Goal: Task Accomplishment & Management: Complete application form

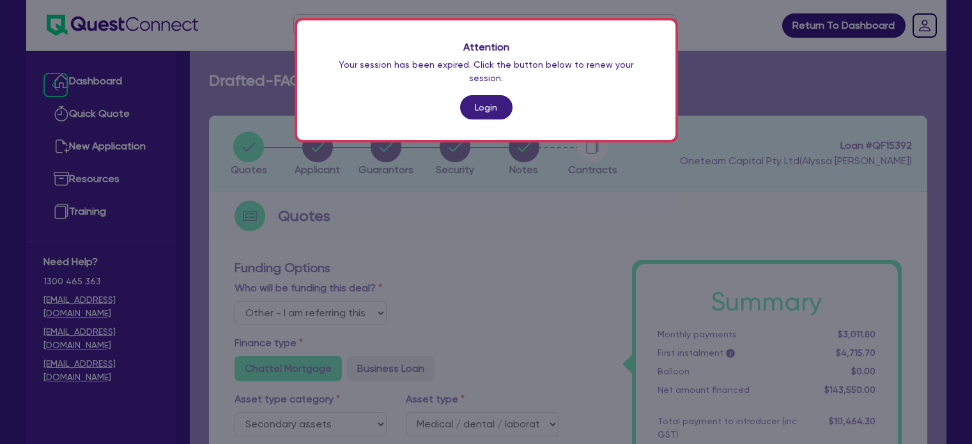
select select "Other"
select select "SECONDARY_ASSETS"
select select "MEDICAL_DENTAL_LABORATORY_EQUIPMENT"
drag, startPoint x: 0, startPoint y: 0, endPoint x: 486, endPoint y: 102, distance: 496.0
click at [486, 102] on link "Login" at bounding box center [486, 107] width 52 height 24
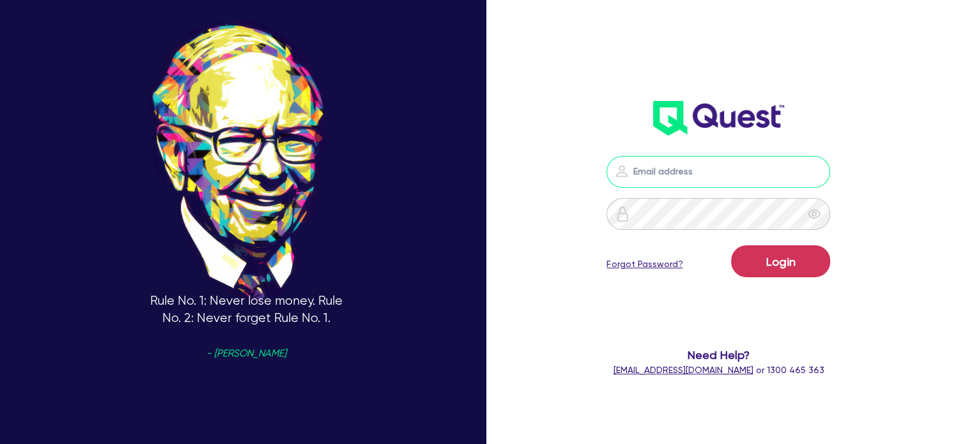
click at [659, 169] on input "email" at bounding box center [718, 172] width 224 height 32
type input "[EMAIL_ADDRESS][PERSON_NAME][DOMAIN_NAME]"
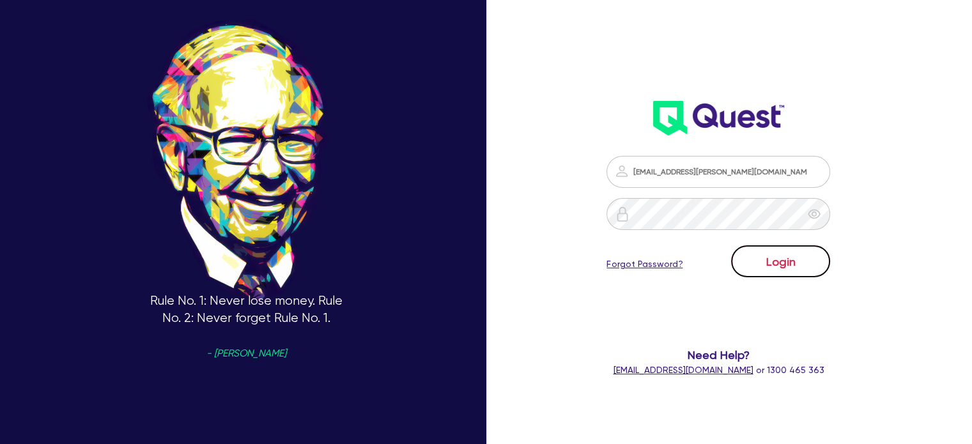
click at [779, 256] on button "Login" at bounding box center [780, 261] width 99 height 32
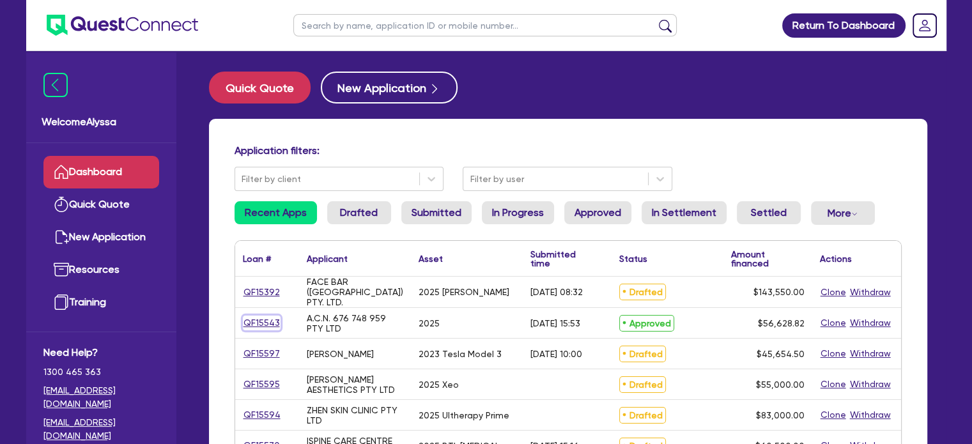
click at [259, 320] on link "QF15543" at bounding box center [262, 323] width 38 height 15
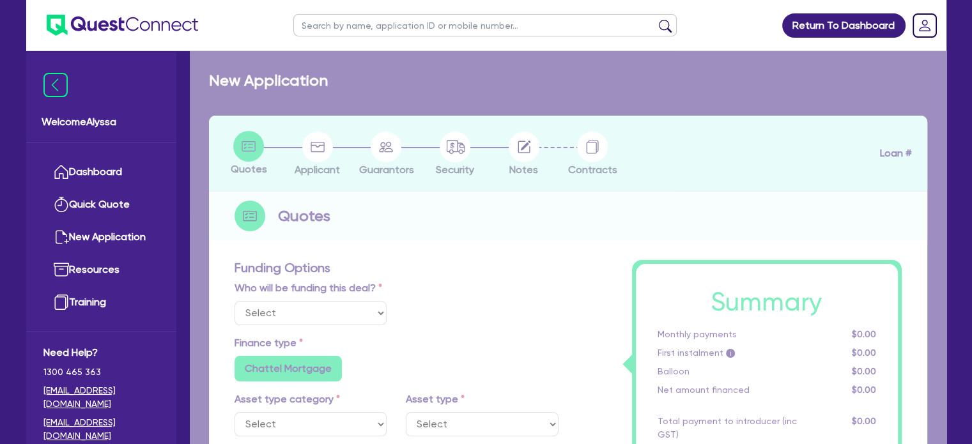
select select "Quest Finance - Own Book"
select select "TERTIARY_ASSETS"
type input "2025"
type input "113,257.64"
type input "56,628.82"
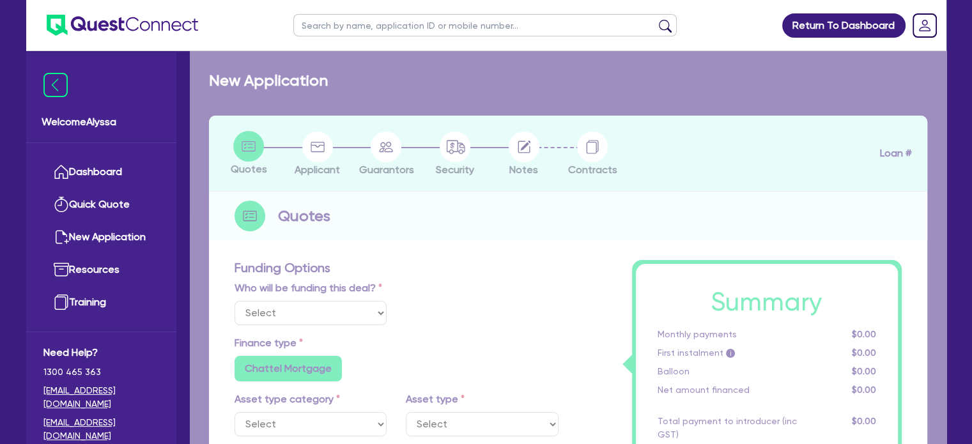
type input "6"
type input "3,397.73"
type input "17.95"
radio input "false"
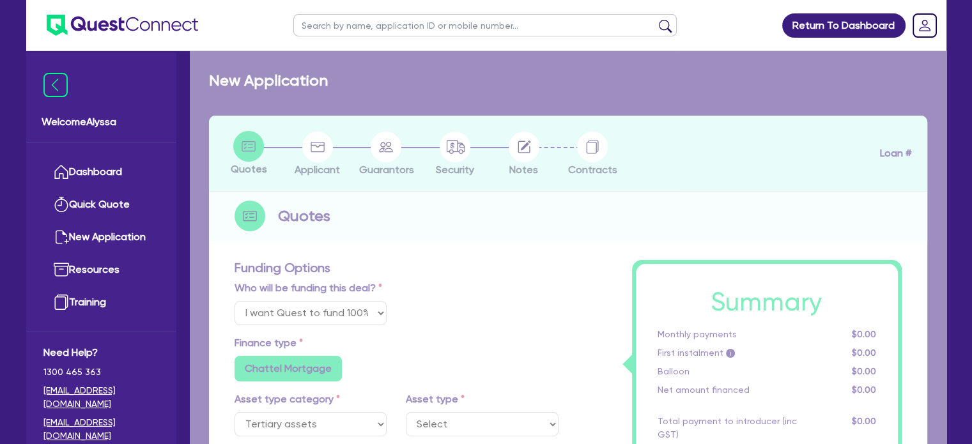
select select "BEAUTY_EQUIPMENT"
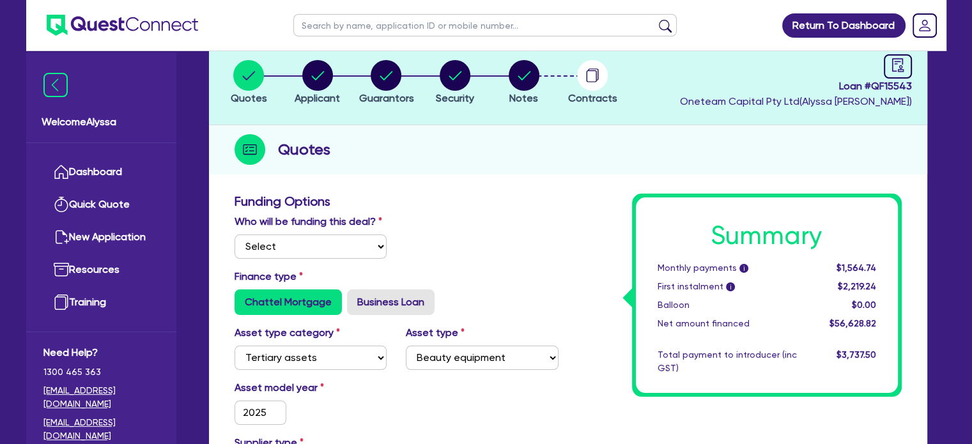
scroll to position [50, 0]
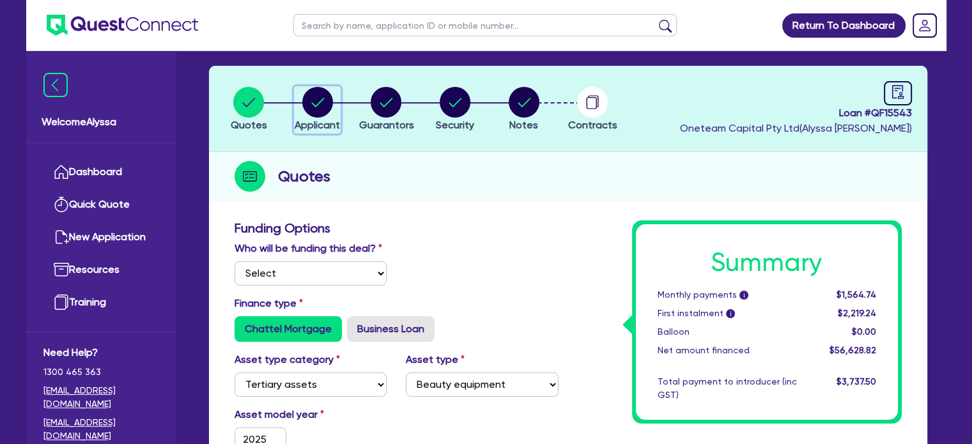
click at [319, 109] on circle "button" at bounding box center [317, 102] width 31 height 31
select select "COMPANY"
select select "HEALTH_BEAUTY"
select select "HAIR_BEAUTY_SALONS"
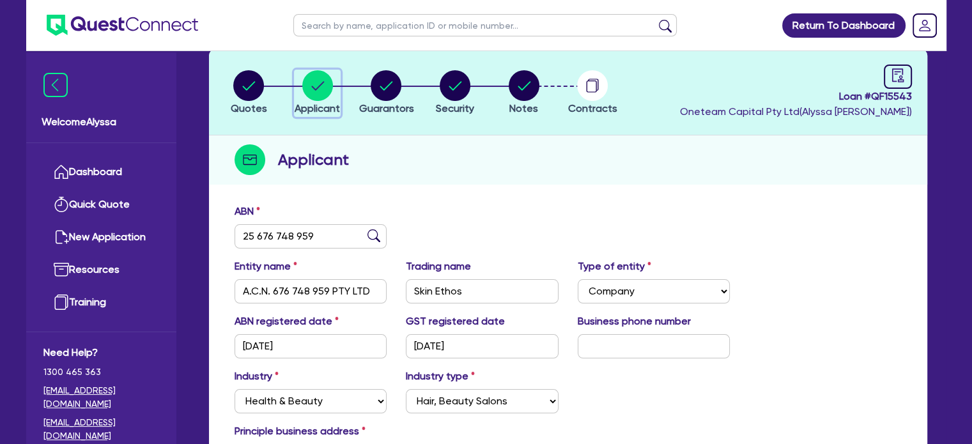
scroll to position [69, 0]
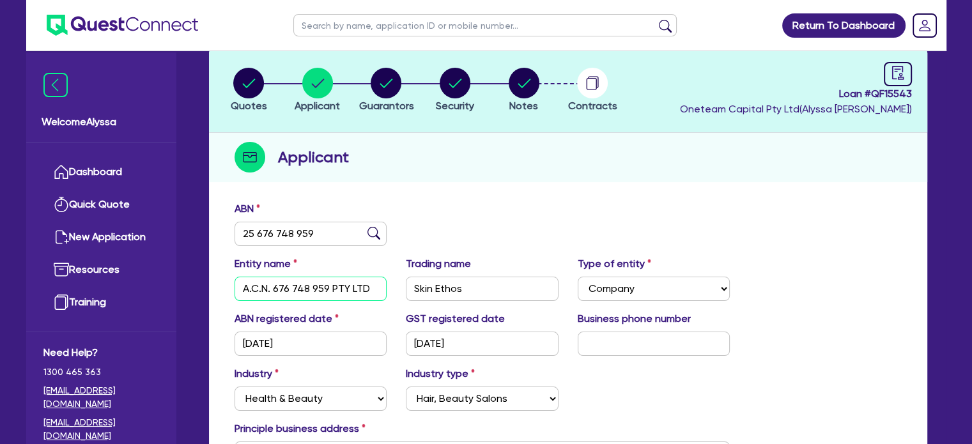
drag, startPoint x: 338, startPoint y: 286, endPoint x: 224, endPoint y: 283, distance: 113.7
click at [225, 283] on div "Entity name A.C.N. 676 748 959 PTY LTD" at bounding box center [311, 278] width 172 height 45
click at [378, 327] on div "ABN registered date [DATE]" at bounding box center [311, 333] width 172 height 45
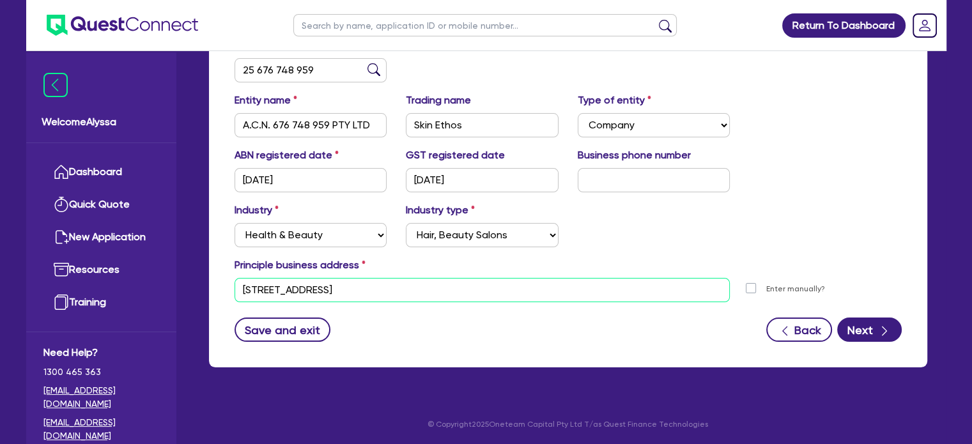
drag, startPoint x: 434, startPoint y: 292, endPoint x: 241, endPoint y: 279, distance: 194.0
click at [241, 279] on input "[STREET_ADDRESS]" at bounding box center [482, 290] width 496 height 24
drag, startPoint x: 320, startPoint y: 70, endPoint x: 240, endPoint y: 66, distance: 80.6
click at [240, 66] on input "25 676 748 959" at bounding box center [310, 70] width 153 height 24
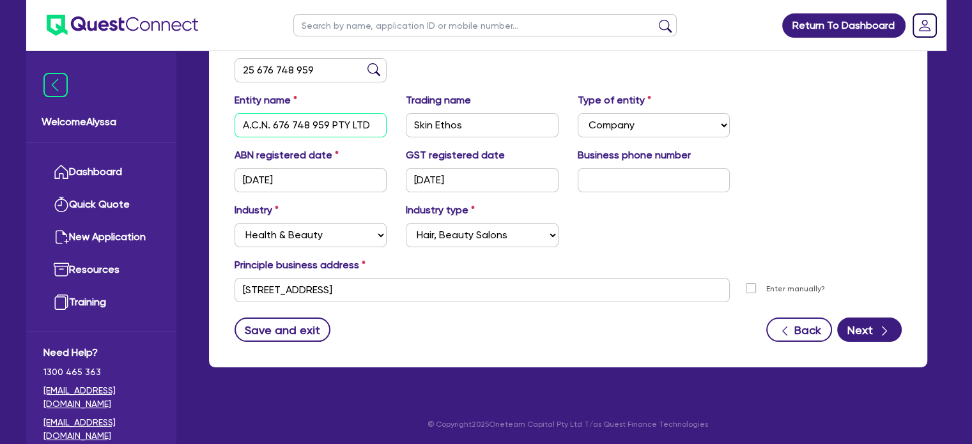
drag, startPoint x: 375, startPoint y: 127, endPoint x: 225, endPoint y: 119, distance: 150.3
click at [225, 119] on div "Entity name A.C.N. 676 748 959 PTY LTD" at bounding box center [311, 115] width 172 height 45
click at [337, 26] on input "text" at bounding box center [484, 25] width 383 height 22
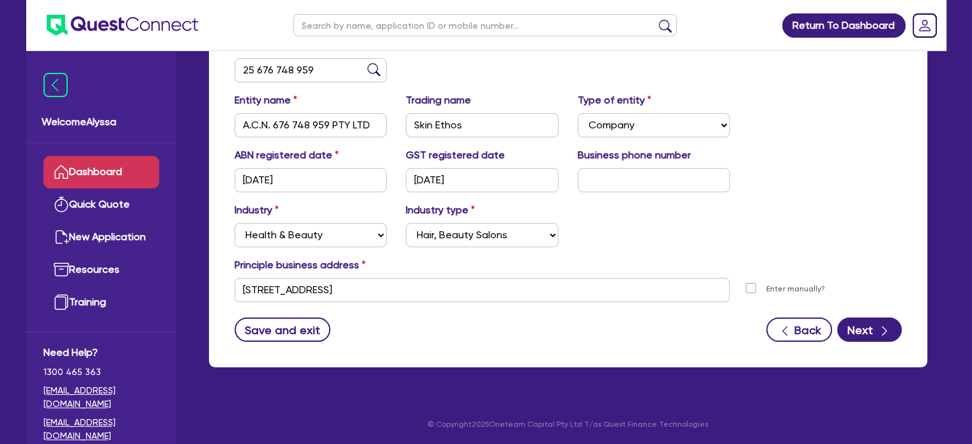
click at [108, 177] on link "Dashboard" at bounding box center [101, 172] width 116 height 33
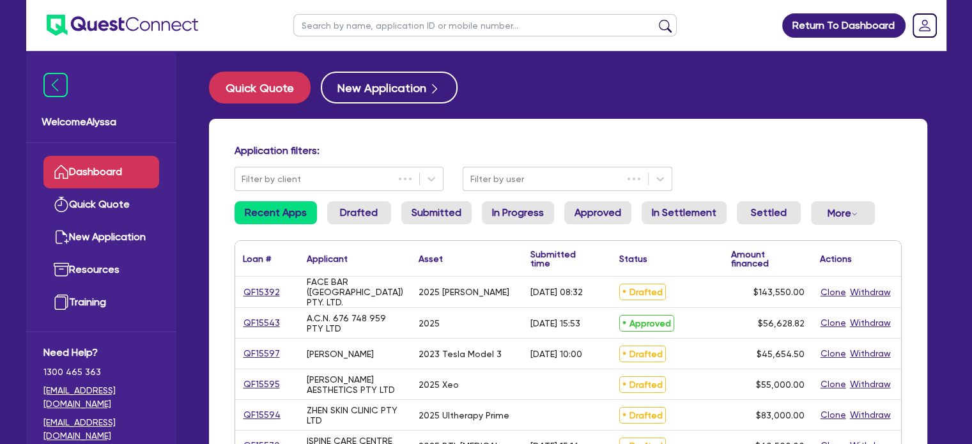
click at [359, 23] on input "text" at bounding box center [484, 25] width 383 height 22
type input "[PERSON_NAME]"
click at [655, 19] on button "submit" at bounding box center [665, 28] width 20 height 18
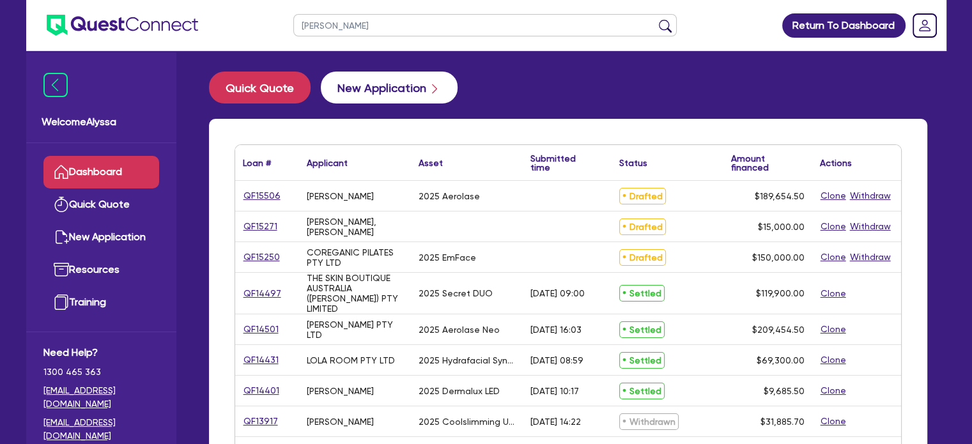
click at [655, 19] on button "submit" at bounding box center [665, 28] width 20 height 18
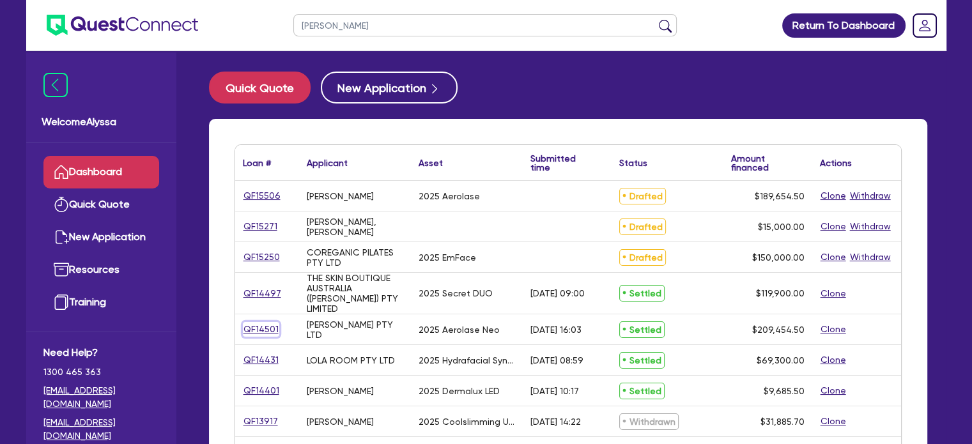
click at [256, 322] on link "QF14501" at bounding box center [261, 329] width 36 height 15
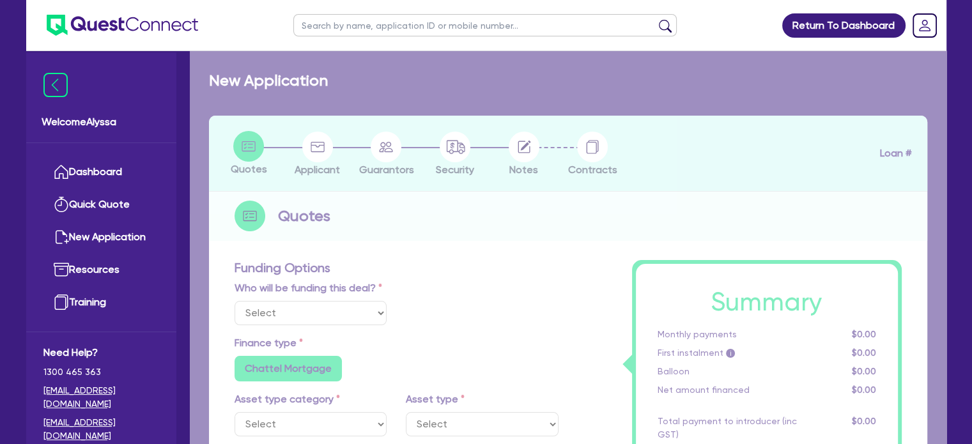
select select "Other"
select select "SECONDARY_ASSETS"
type input "2025"
radio input "true"
type input "207,900"
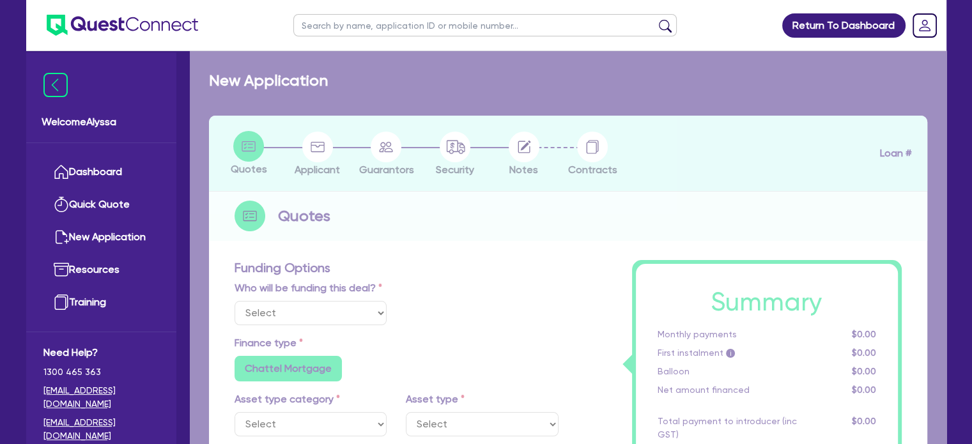
type input "2.70"
type input "5,670"
type input "7.49"
radio input "false"
type input "818.18"
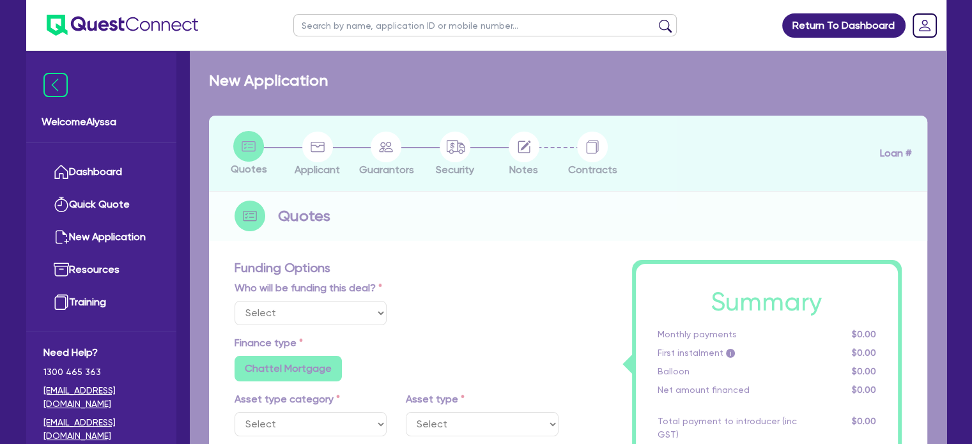
radio input "true"
select select "MEDICAL_DENTAL_LABORATORY_EQUIPMENT"
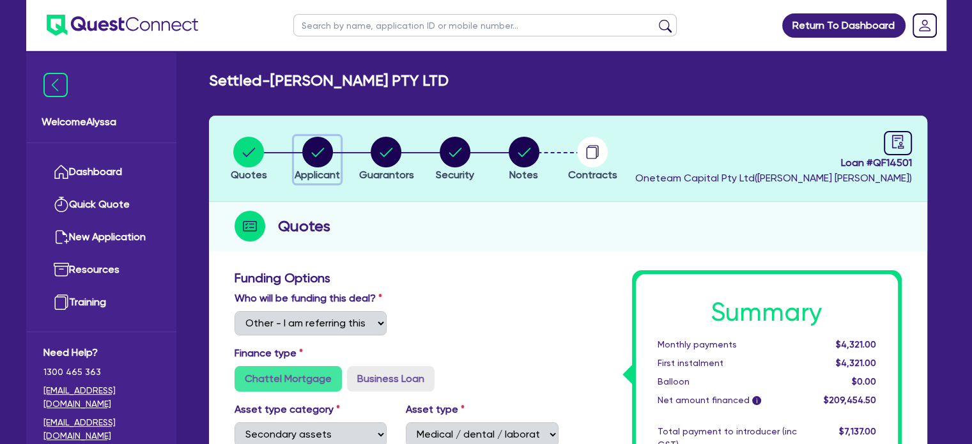
click at [316, 157] on circle "button" at bounding box center [317, 152] width 31 height 31
select select "COMPANY"
select select "HEALTH_BEAUTY"
select select "HAIR_BEAUTY_SALONS"
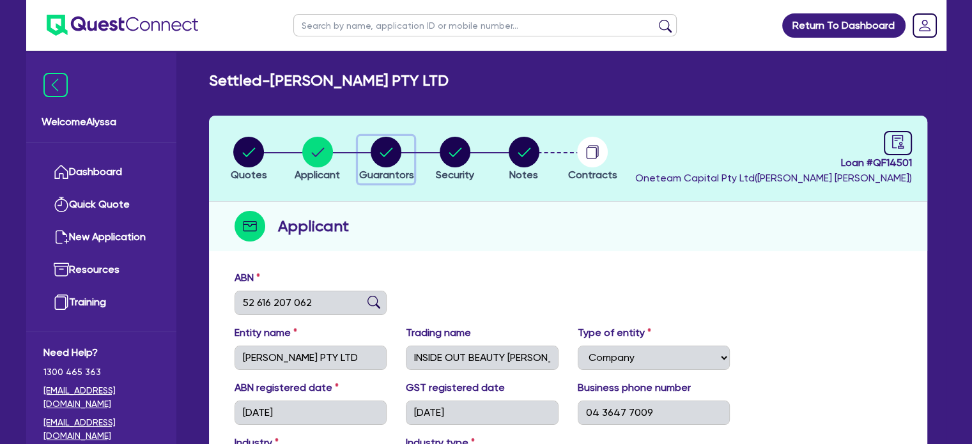
click at [388, 149] on circle "button" at bounding box center [386, 152] width 31 height 31
select select "MRS"
select select "[GEOGRAPHIC_DATA]"
select select "DE_FACTO"
select select "PROPERTY"
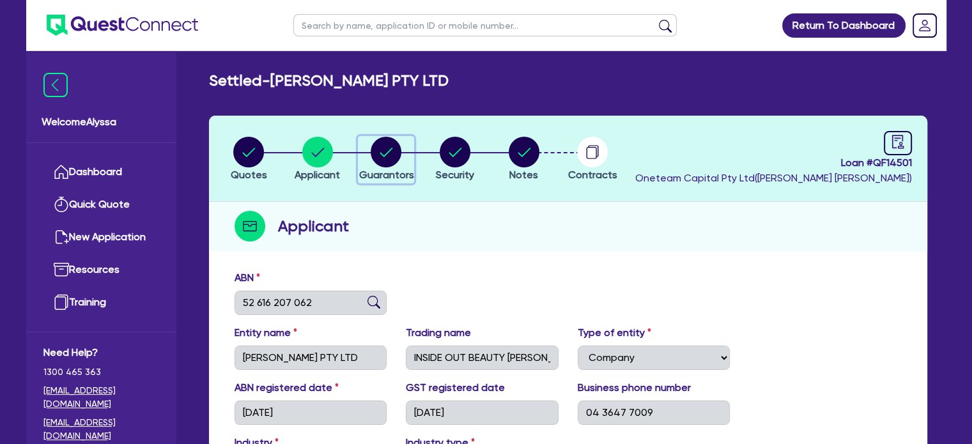
select select "VEHICLE"
select select "CASH"
select select "EQUIPMENT"
select select "HOUSEHOLD_PERSONAL"
select select "OTHER"
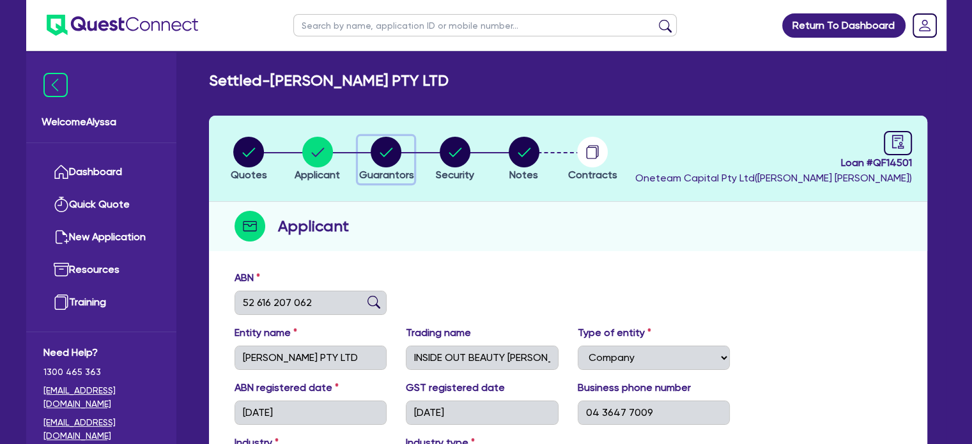
select select "MORTGAGE"
select select "CREDIT_CARD"
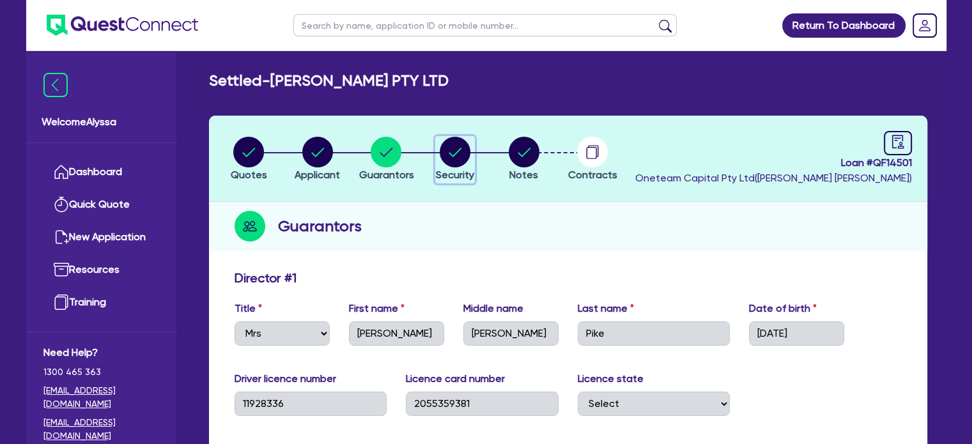
click at [460, 145] on circle "button" at bounding box center [455, 152] width 31 height 31
select select "SECONDARY_ASSETS"
select select "MEDICAL_DENTAL_LABORATORY_EQUIPMENT"
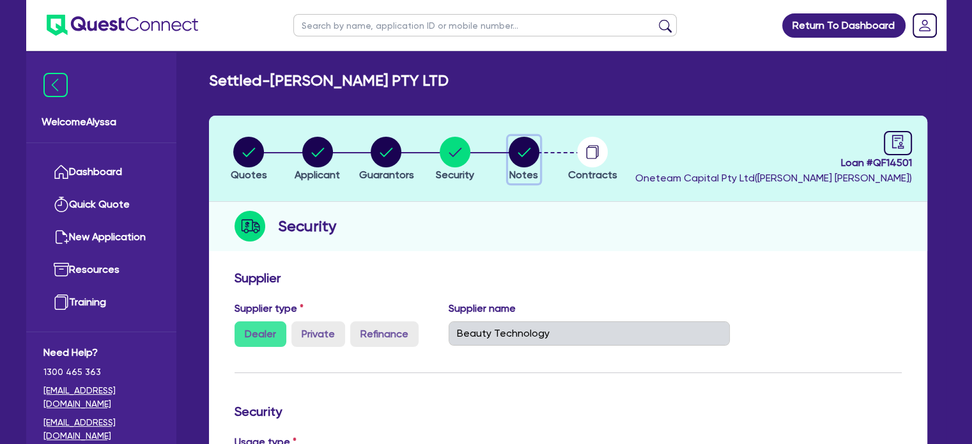
click at [516, 158] on circle "button" at bounding box center [524, 152] width 31 height 31
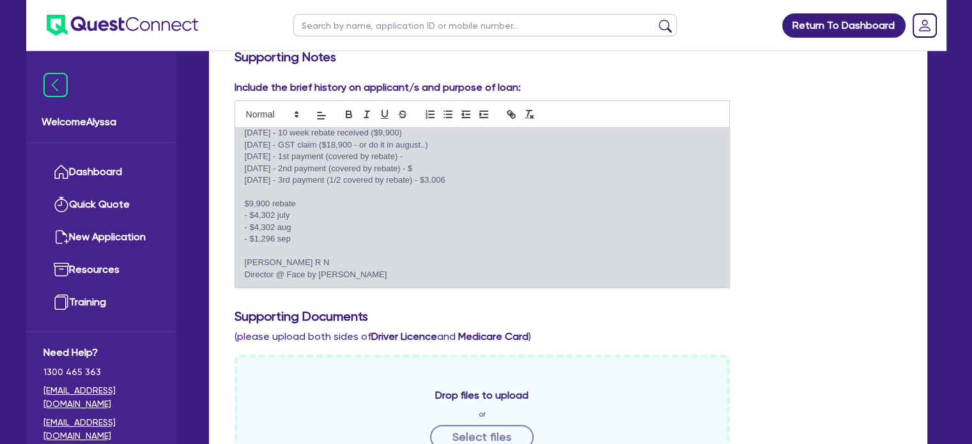
scroll to position [203, 0]
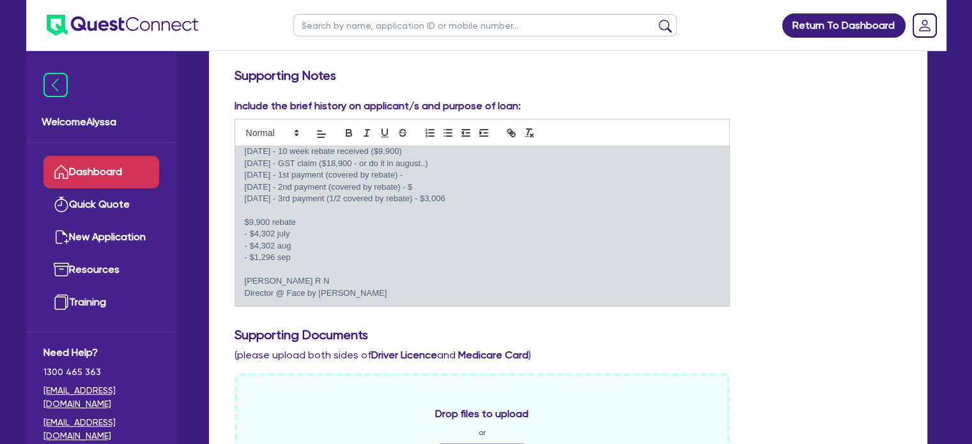
click at [97, 171] on link "Dashboard" at bounding box center [101, 172] width 116 height 33
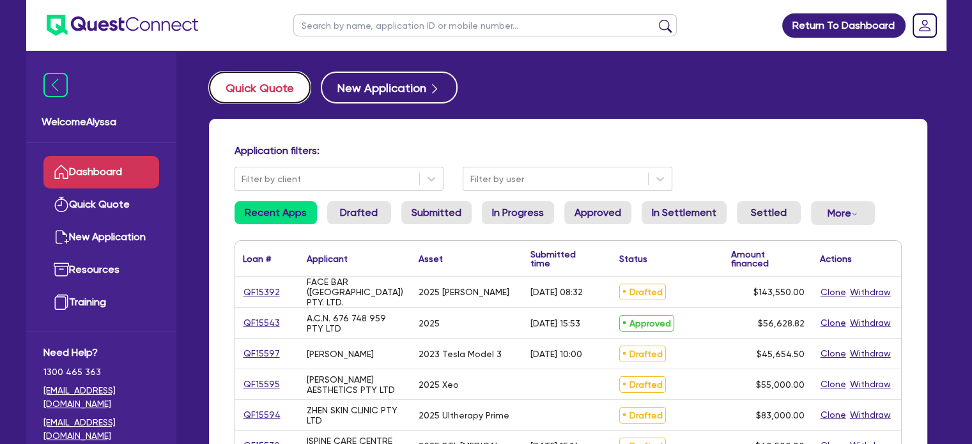
click at [227, 96] on button "Quick Quote" at bounding box center [260, 88] width 102 height 32
select select "Other"
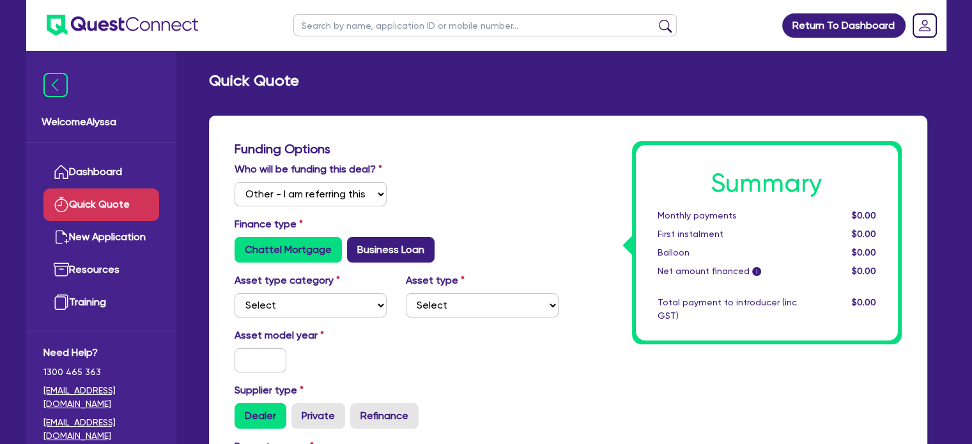
click at [389, 253] on label "Business Loan" at bounding box center [391, 250] width 88 height 26
click at [355, 245] on input "Business Loan" at bounding box center [351, 241] width 8 height 8
radio input "true"
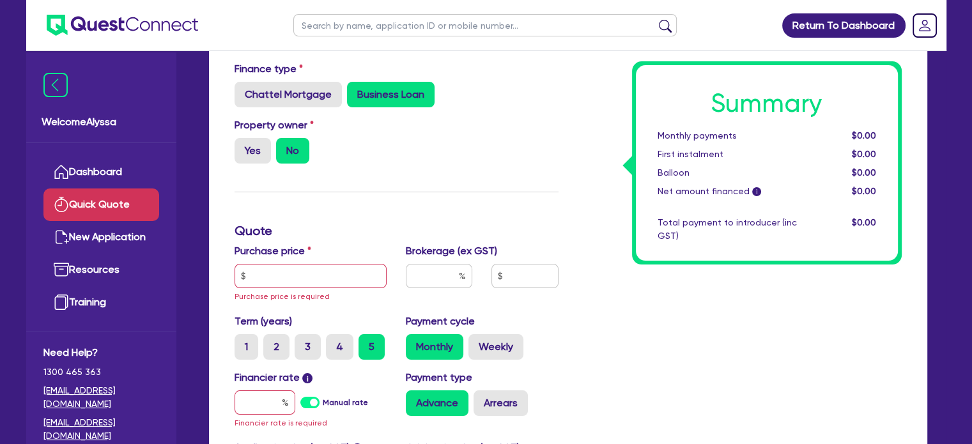
scroll to position [156, 0]
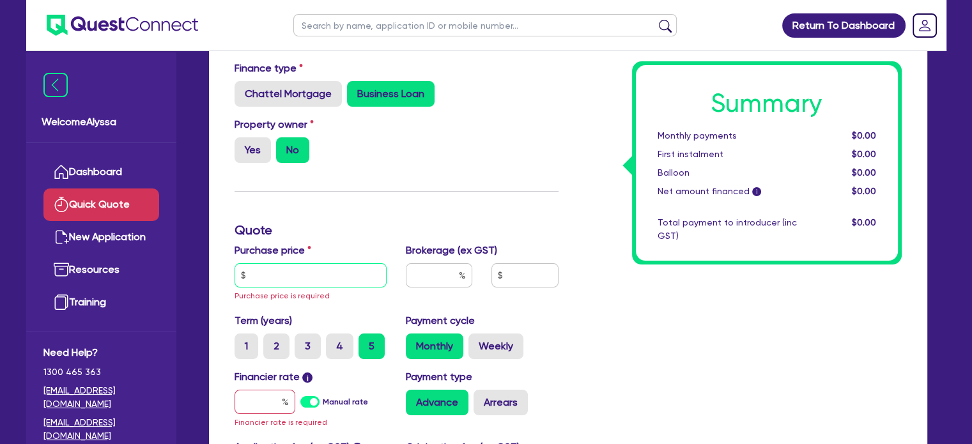
click at [286, 269] on input "text" at bounding box center [310, 275] width 153 height 24
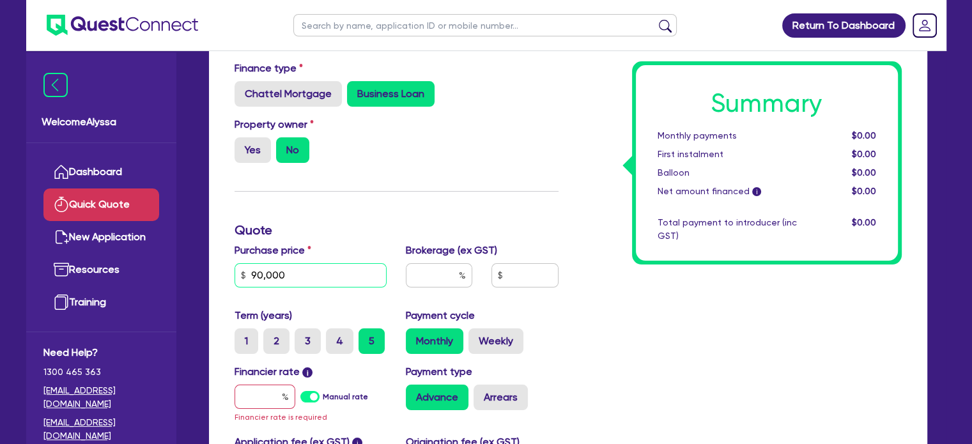
type input "90,000"
click at [419, 275] on input "text" at bounding box center [439, 275] width 66 height 24
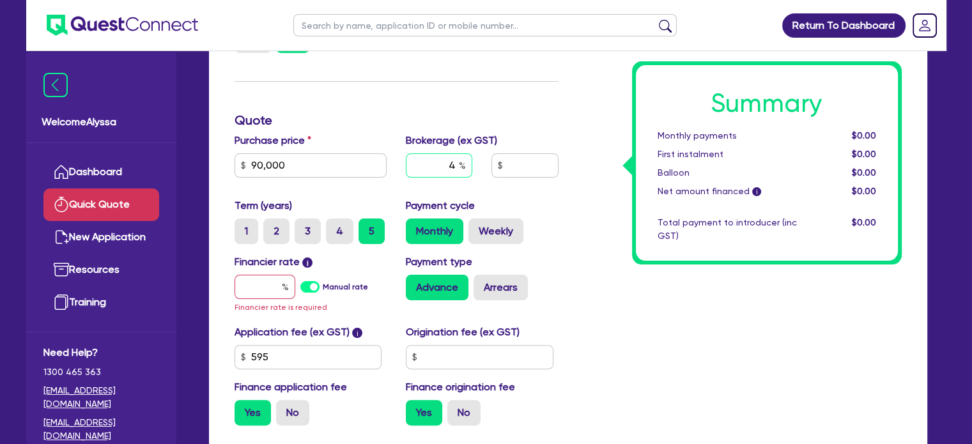
scroll to position [275, 0]
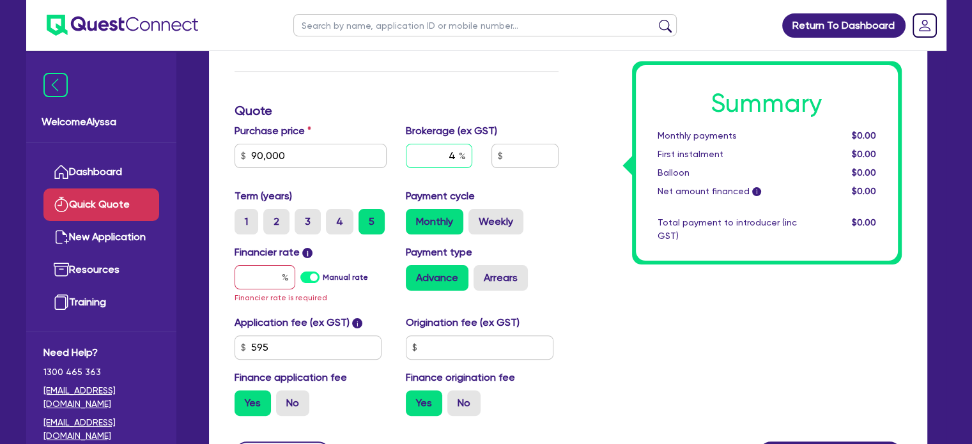
type input "4"
click at [265, 272] on input "text" at bounding box center [264, 277] width 61 height 24
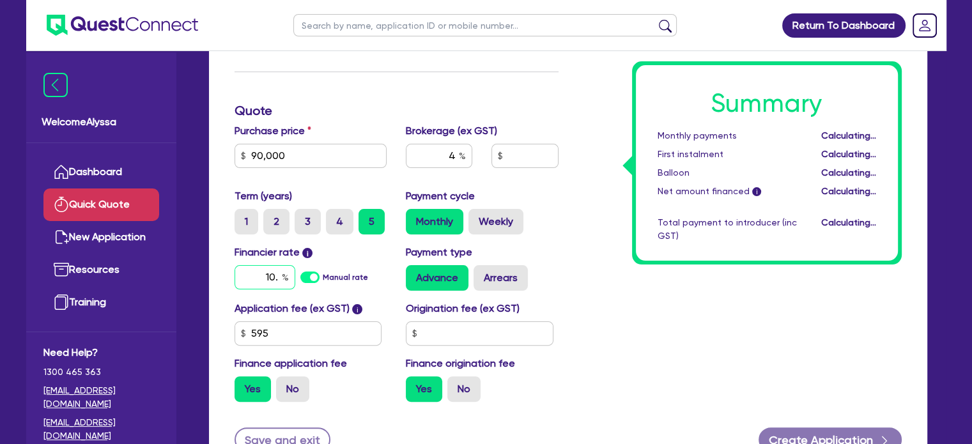
type input "10.5"
type input "3,626.18"
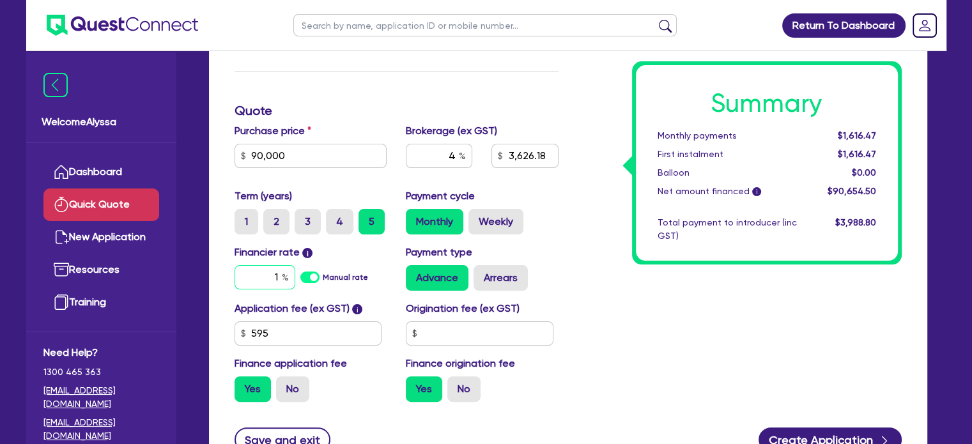
type input "1"
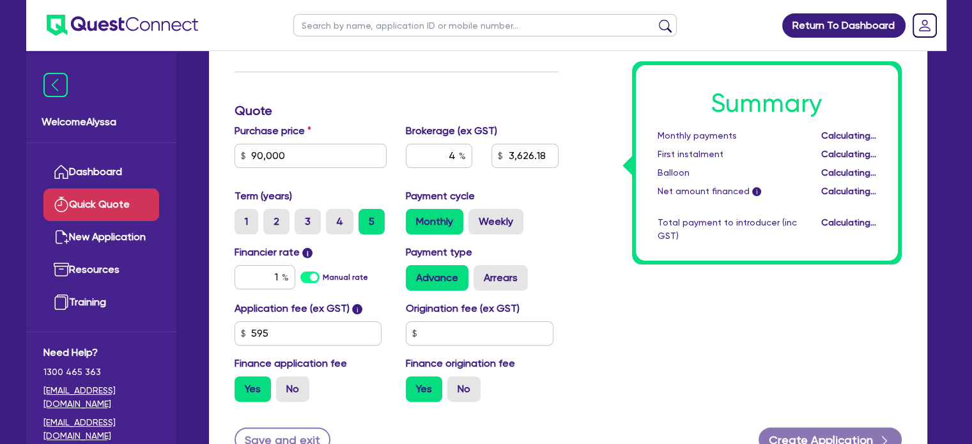
click at [607, 323] on div "Summary Monthly payments Calculating... First instalment Calculating... Balloon…" at bounding box center [739, 139] width 343 height 546
type input "3,626.18"
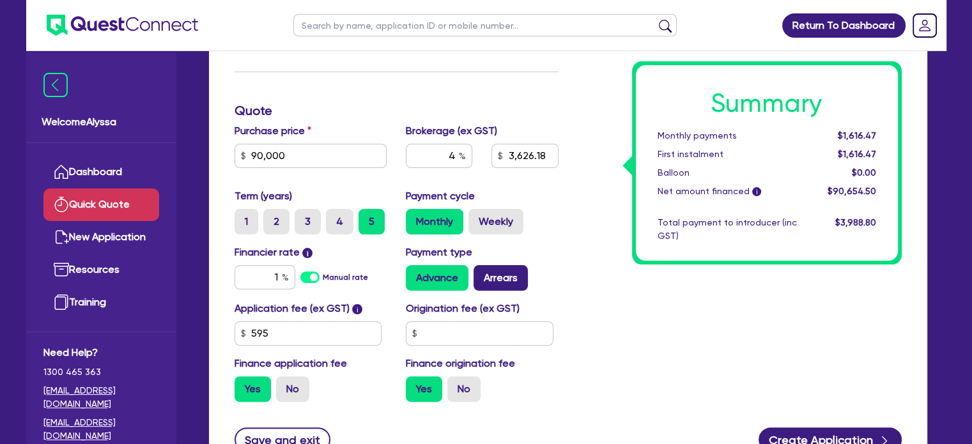
click at [492, 286] on label "Arrears" at bounding box center [500, 278] width 54 height 26
click at [482, 273] on input "Arrears" at bounding box center [477, 269] width 8 height 8
radio input "true"
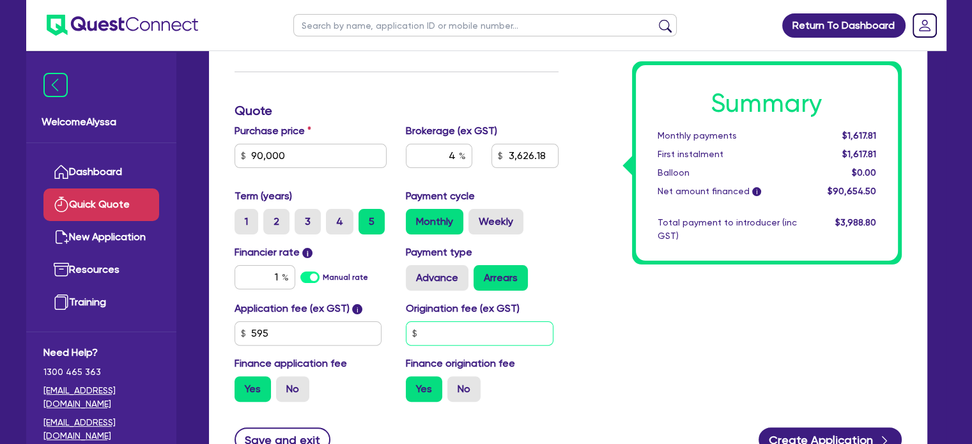
click at [452, 339] on input "text" at bounding box center [480, 333] width 148 height 24
type input "3,626.18"
type input "5"
type input "3,626.18"
type input "50"
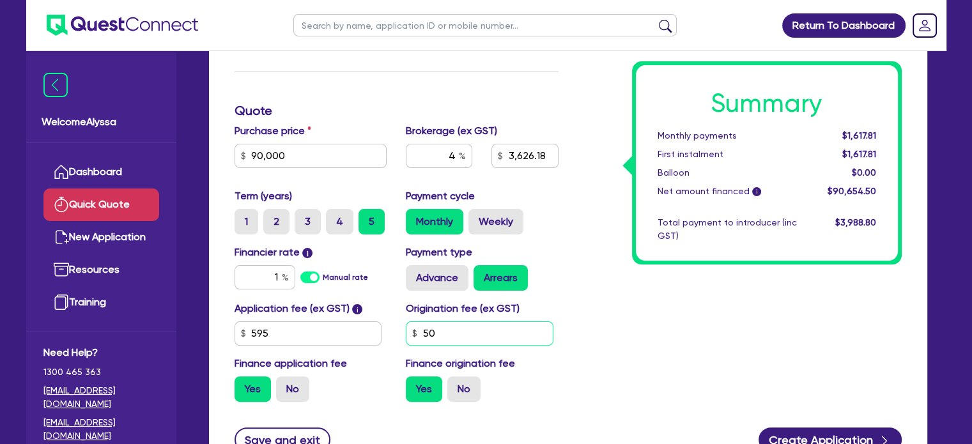
type input "3,626.18"
type input "500"
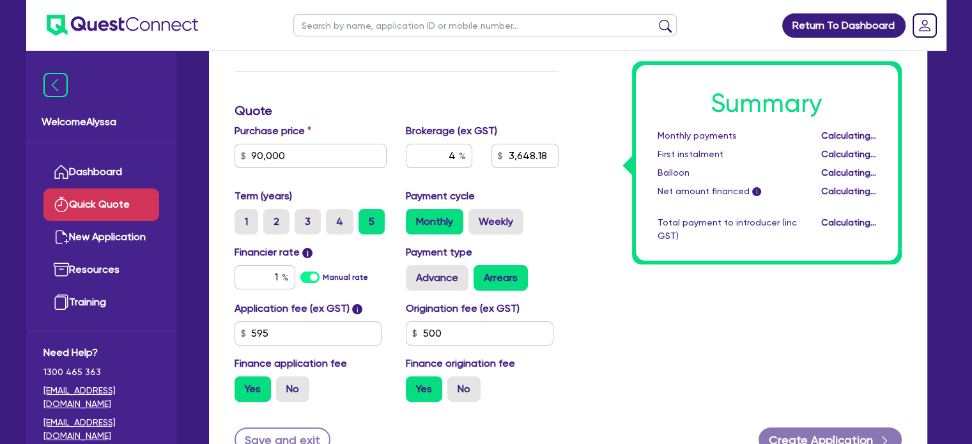
click at [811, 201] on div "Summary Monthly payments Calculating... First instalment Calculating... Balloon…" at bounding box center [767, 162] width 262 height 195
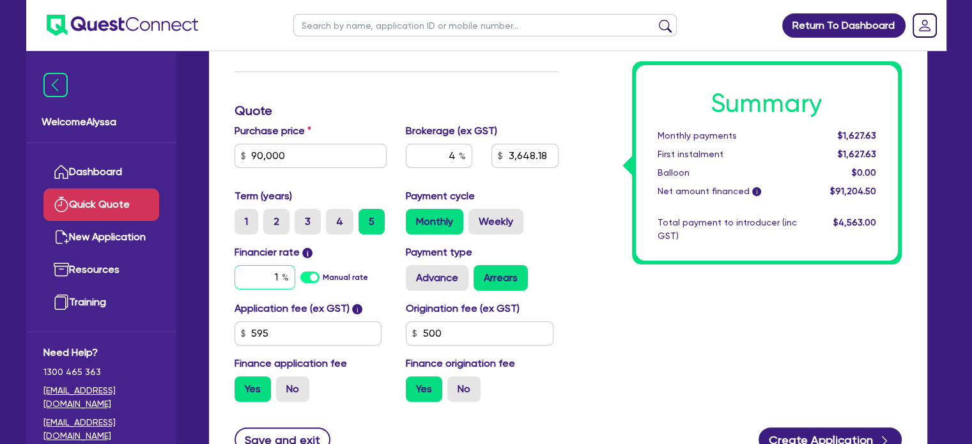
click at [279, 275] on input "1" at bounding box center [264, 277] width 61 height 24
type input "3,648.18"
type input "10"
type input "3,648.18"
type input "10."
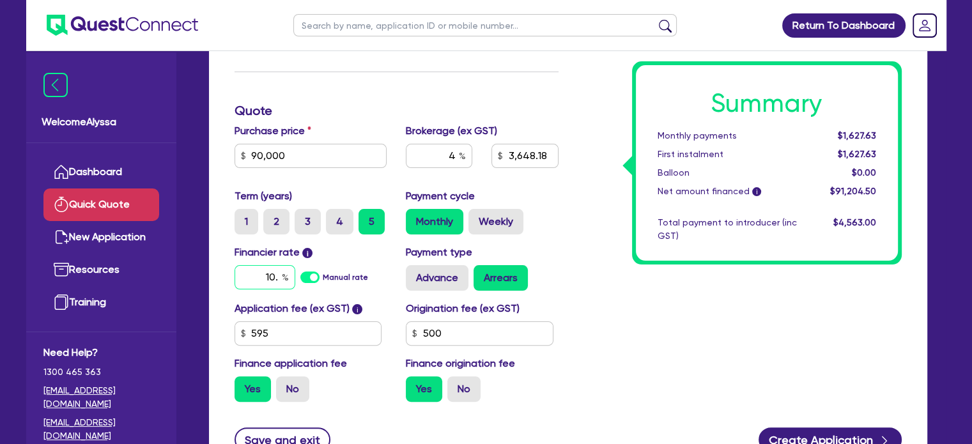
type input "3,648.18"
type input "10.5"
click at [626, 337] on div "Summary Monthly payments $1,627.63 First instalment $1,627.63 Balloon $0.00 Net…" at bounding box center [739, 139] width 343 height 546
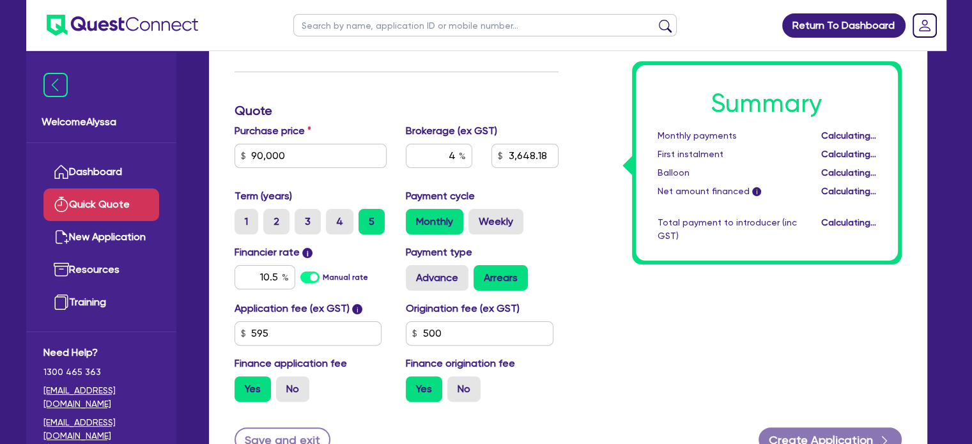
type input "3,648.18"
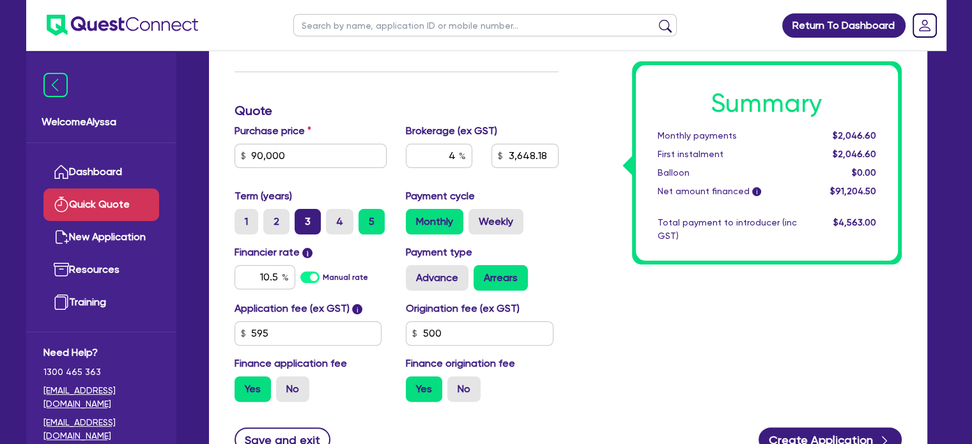
click at [312, 221] on label "3" at bounding box center [307, 222] width 26 height 26
click at [303, 217] on input "3" at bounding box center [298, 213] width 8 height 8
radio input "true"
click at [276, 278] on input "10.5" at bounding box center [264, 277] width 61 height 24
type input "3,648.18"
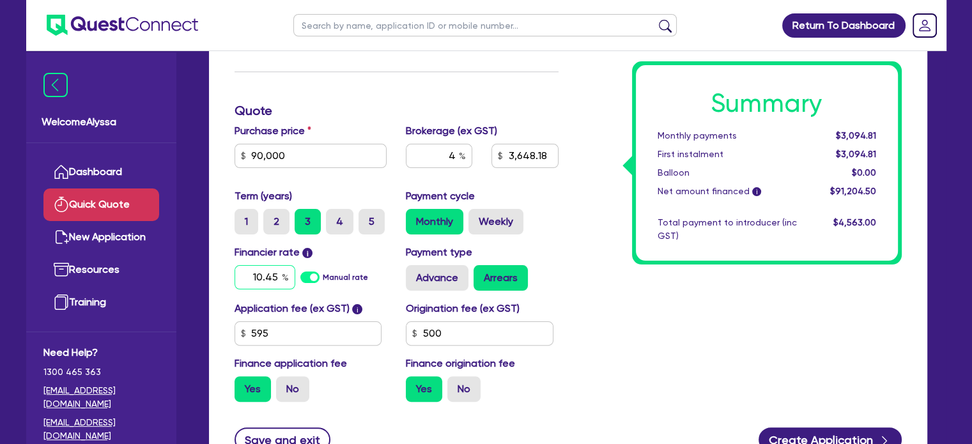
type input "10.45"
click at [623, 312] on div "Summary Monthly payments $3,092.56 First instalment $3,092.56 Balloon $0.00 Net…" at bounding box center [739, 139] width 343 height 546
click at [506, 333] on input "500" at bounding box center [480, 333] width 148 height 24
type input "3,648.18"
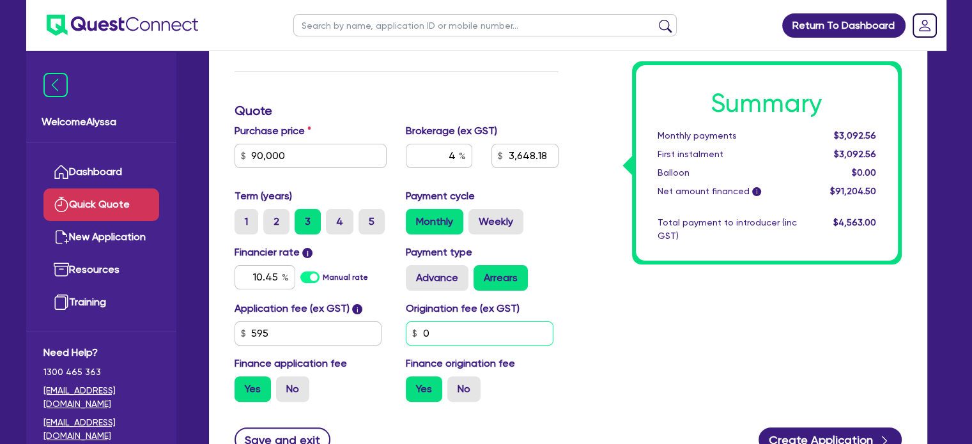
click at [550, 334] on input "0" at bounding box center [480, 333] width 148 height 24
type input "0"
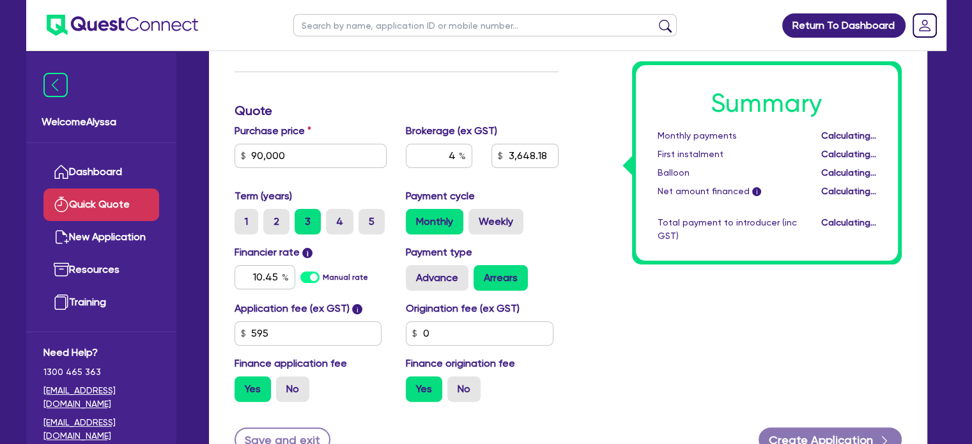
click at [608, 216] on div "Summary Monthly payments Calculating... First instalment Calculating... Balloon…" at bounding box center [739, 139] width 343 height 546
type input "3,626.18"
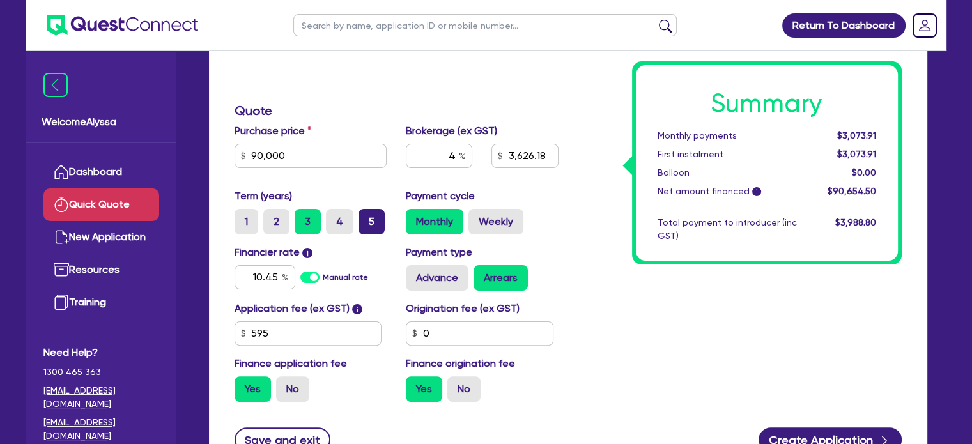
click at [363, 222] on label "5" at bounding box center [371, 222] width 26 height 26
click at [363, 217] on input "5" at bounding box center [362, 213] width 8 height 8
radio input "true"
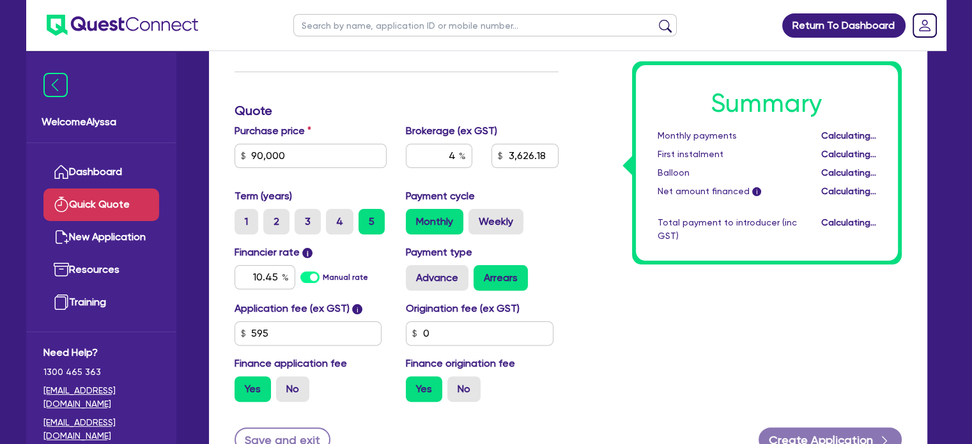
type input "3,626.18"
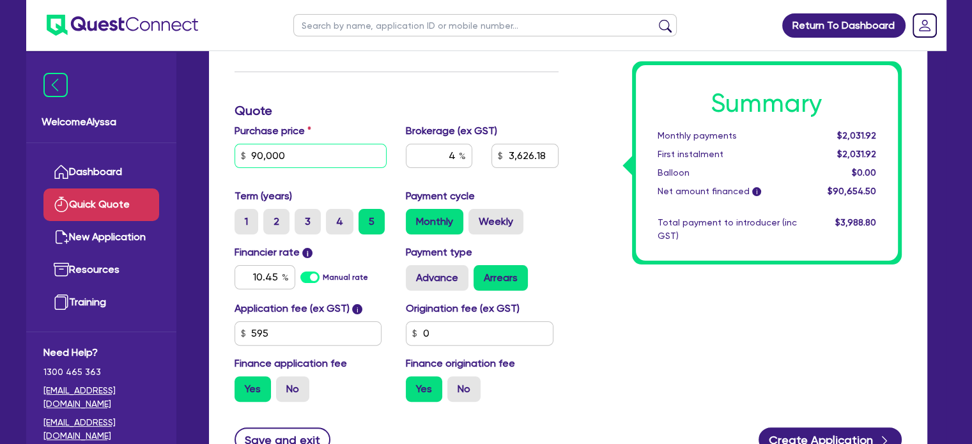
click at [304, 158] on input "90,000" at bounding box center [310, 156] width 153 height 24
click at [298, 160] on input "90,000" at bounding box center [310, 156] width 153 height 24
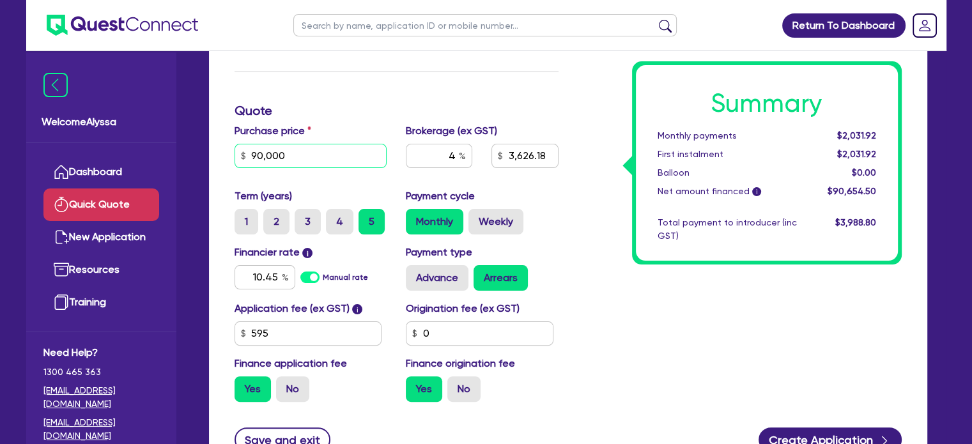
paste input "73,150."
type input "73,150.00"
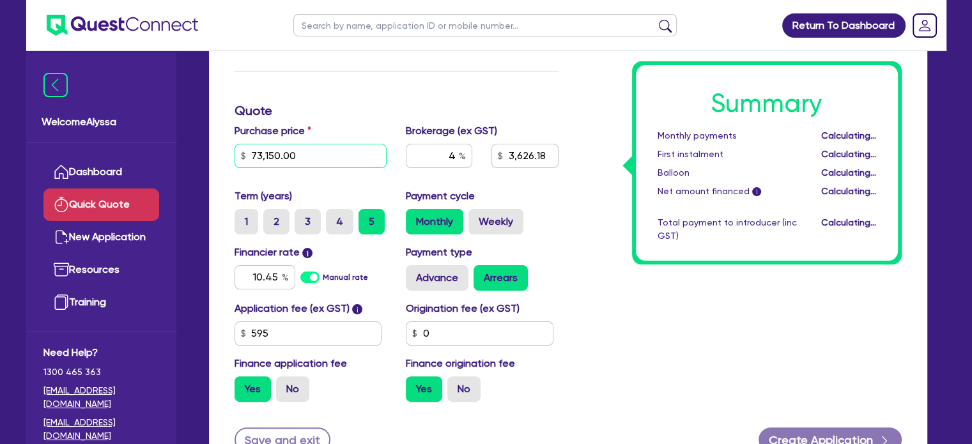
type input "2,952.18"
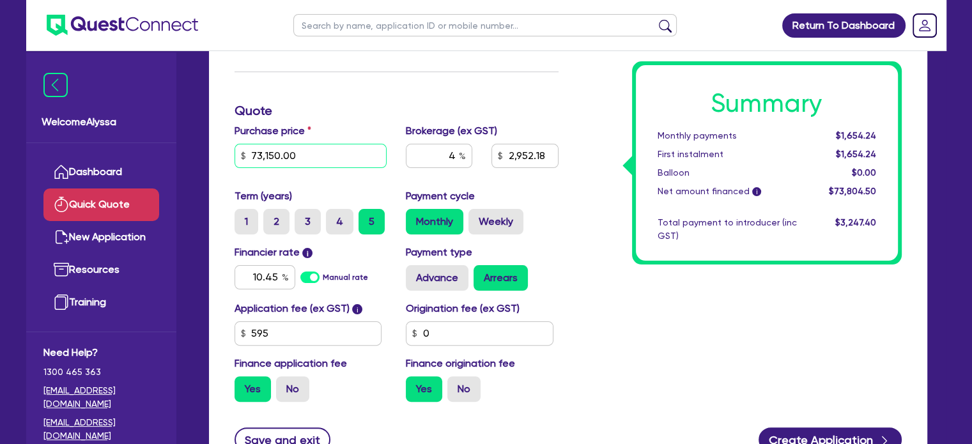
click at [306, 159] on input "73,150.00" at bounding box center [310, 156] width 153 height 24
type input "73,150.0"
type input "2,952.18"
type input "73,150."
type input "2,952.18"
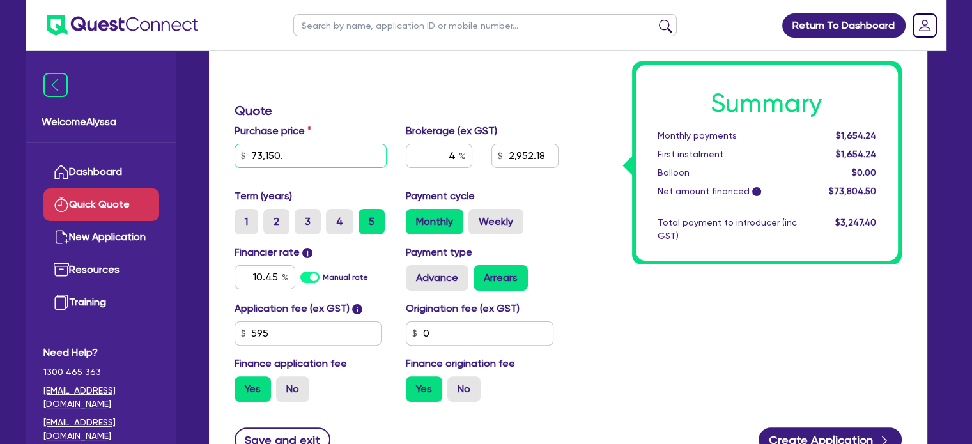
type input "73,150"
type input "2,952.18"
type input "73,150"
click at [346, 118] on div "Funding Options Who will be funding this deal? Select I will fund 100% I will c…" at bounding box center [396, 139] width 343 height 546
click at [280, 283] on input "10.45" at bounding box center [264, 277] width 61 height 24
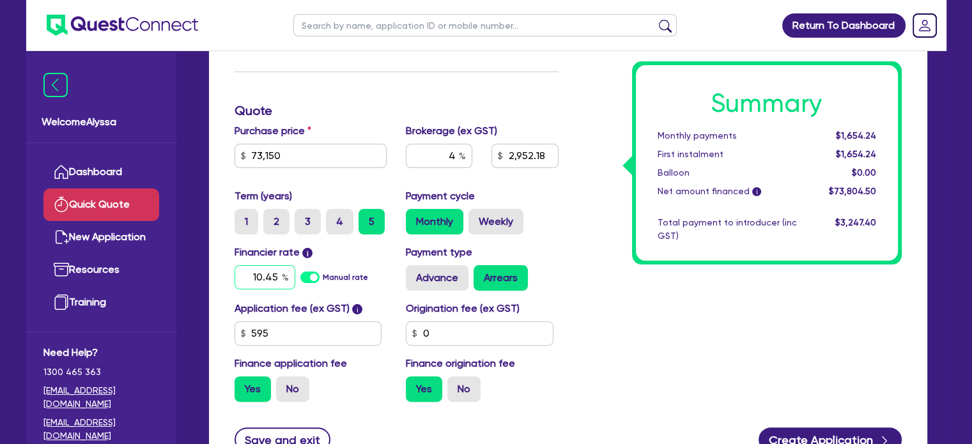
click at [280, 283] on input "10.45" at bounding box center [264, 277] width 61 height 24
type input "2,952.18"
type input "7"
click at [738, 321] on div "Summary Monthly payments $1,654.24 First instalment $1,654.24 Balloon $0.00 Net…" at bounding box center [739, 139] width 343 height 546
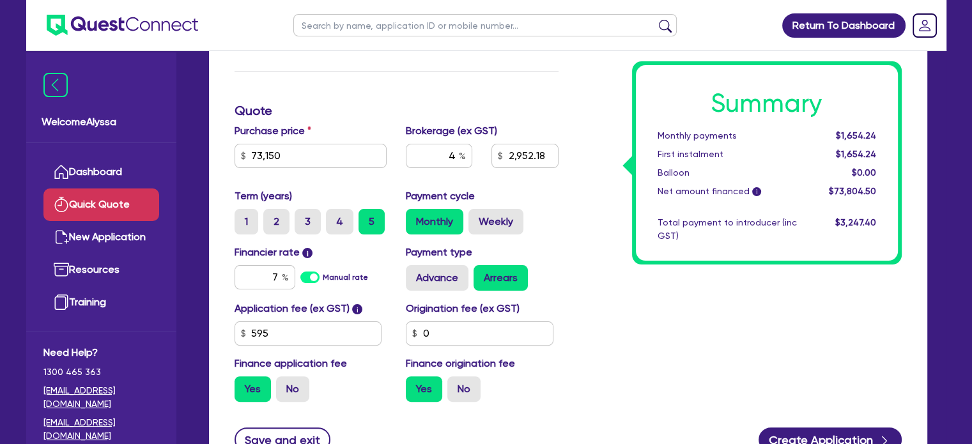
type input "2,952.18"
